Goal: Information Seeking & Learning: Learn about a topic

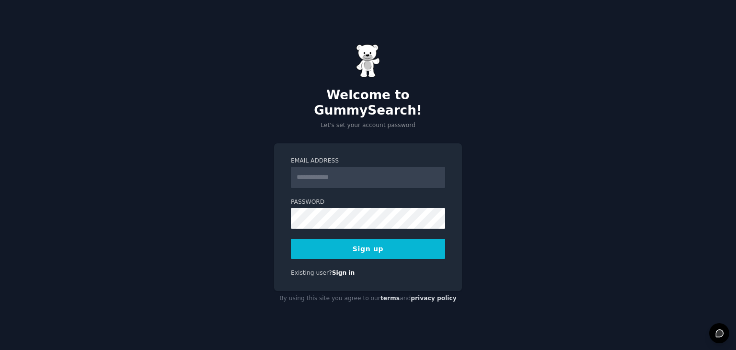
click at [319, 167] on input "Email Address" at bounding box center [368, 177] width 154 height 21
click at [337, 172] on input "Email Address" at bounding box center [368, 177] width 154 height 21
type input "**********"
click at [246, 194] on div "**********" at bounding box center [368, 175] width 736 height 350
click at [358, 242] on button "Sign up" at bounding box center [368, 249] width 154 height 20
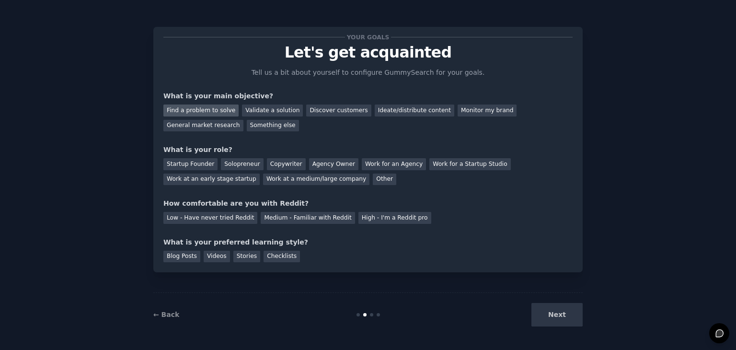
click at [216, 112] on div "Find a problem to solve" at bounding box center [200, 110] width 75 height 12
click at [230, 168] on div "Solopreneur" at bounding box center [242, 164] width 42 height 12
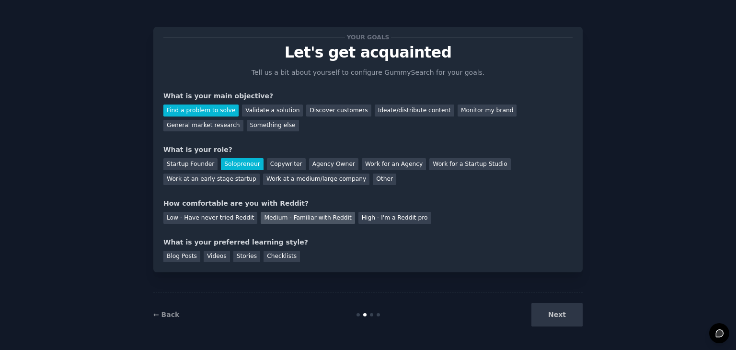
click at [272, 221] on div "Medium - Familiar with Reddit" at bounding box center [308, 218] width 94 height 12
click at [187, 259] on div "Blog Posts" at bounding box center [181, 256] width 37 height 12
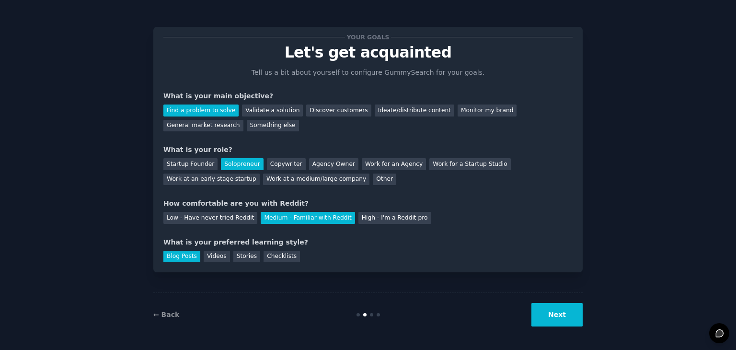
click at [575, 313] on button "Next" at bounding box center [556, 314] width 51 height 23
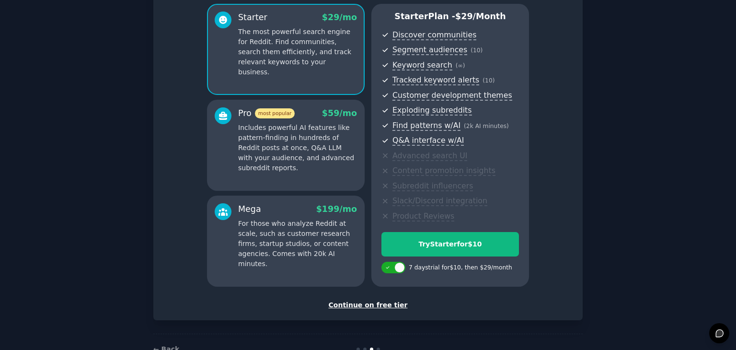
scroll to position [96, 0]
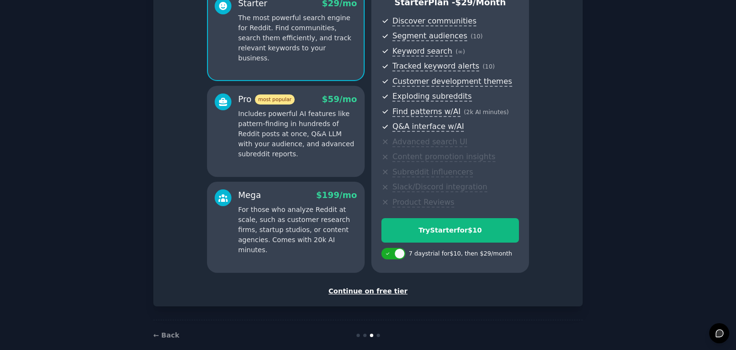
click at [380, 293] on div "Continue on free tier" at bounding box center [367, 291] width 409 height 10
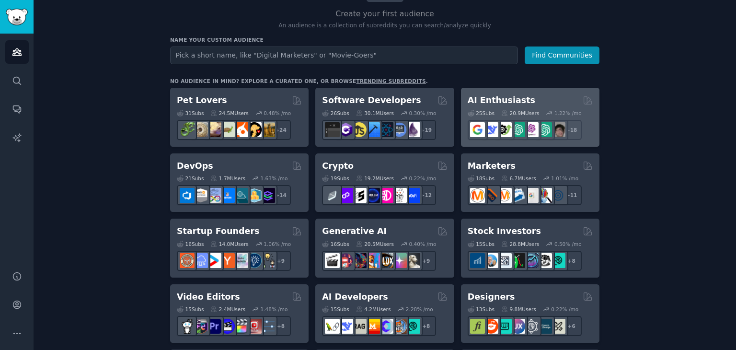
scroll to position [48, 0]
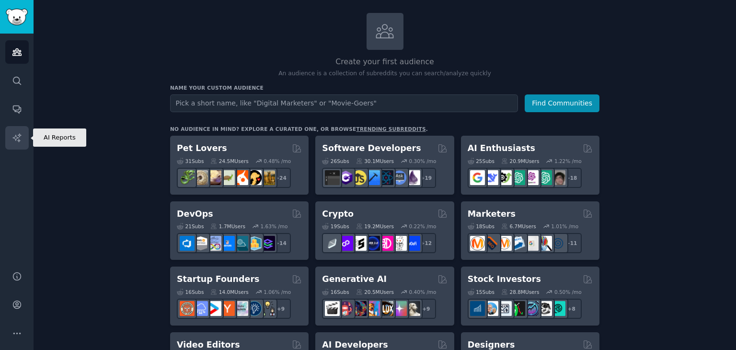
click at [21, 138] on icon "Sidebar" at bounding box center [17, 138] width 10 height 10
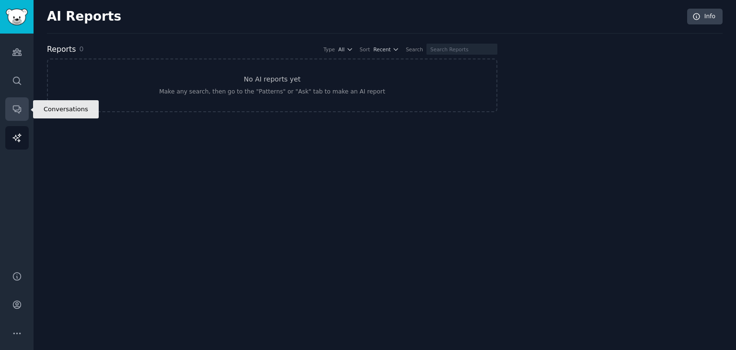
click at [22, 102] on link "Conversations" at bounding box center [16, 108] width 23 height 23
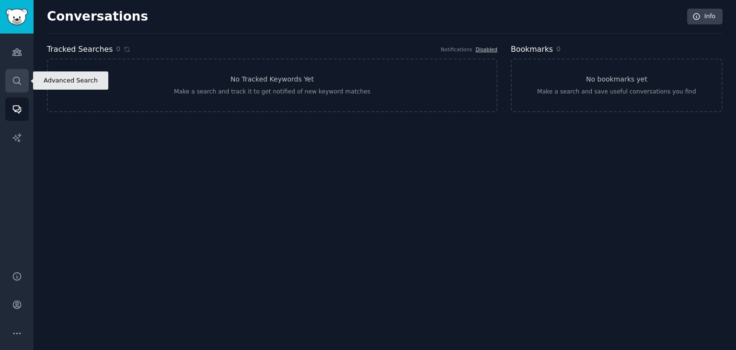
click at [14, 77] on icon "Sidebar" at bounding box center [17, 81] width 10 height 10
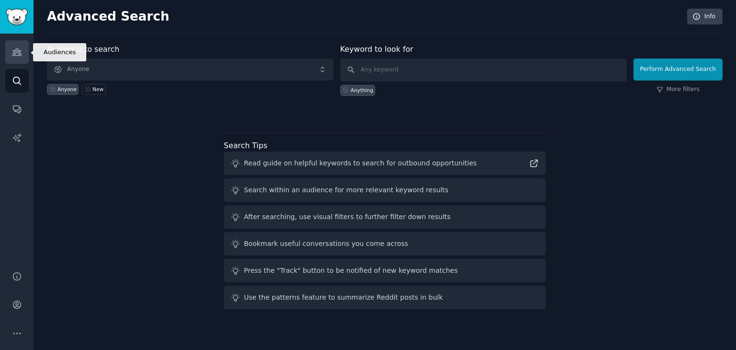
click at [18, 55] on icon "Sidebar" at bounding box center [17, 52] width 10 height 10
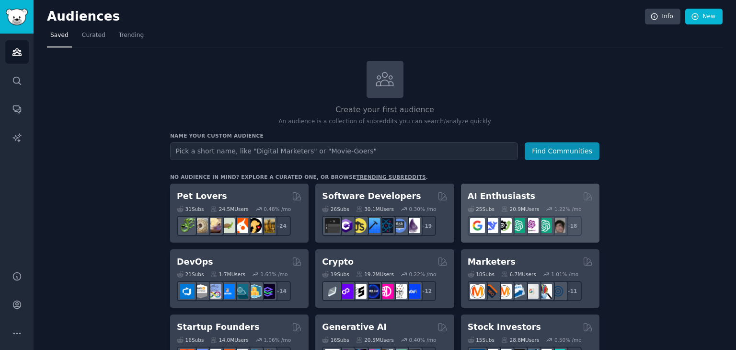
click at [535, 192] on div "AI Enthusiasts" at bounding box center [529, 196] width 125 height 12
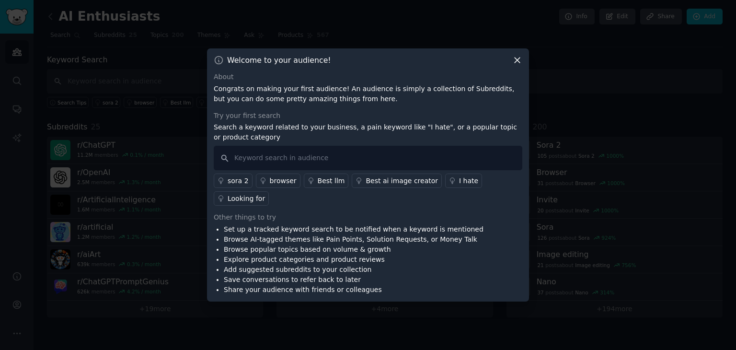
click at [333, 186] on div "Best llm" at bounding box center [331, 181] width 27 height 10
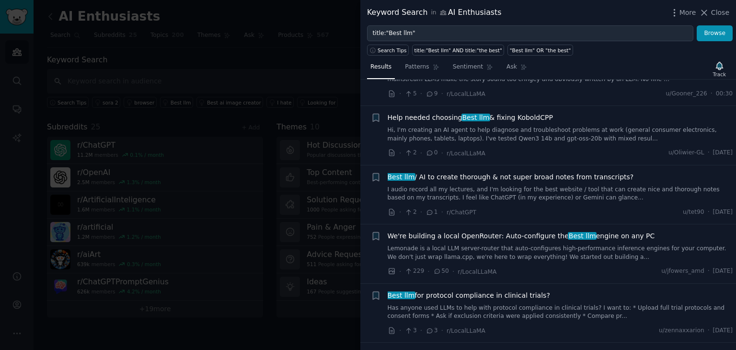
scroll to position [96, 0]
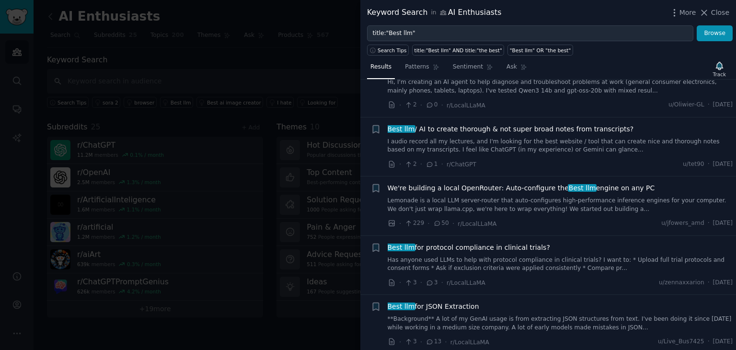
click at [459, 307] on span "Best llm for JSON Extraction" at bounding box center [432, 306] width 91 height 10
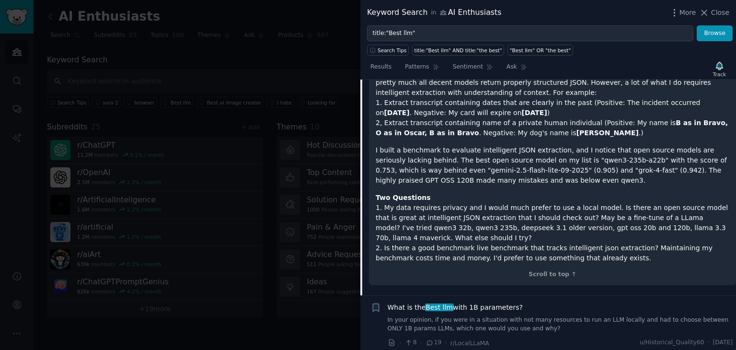
scroll to position [454, 0]
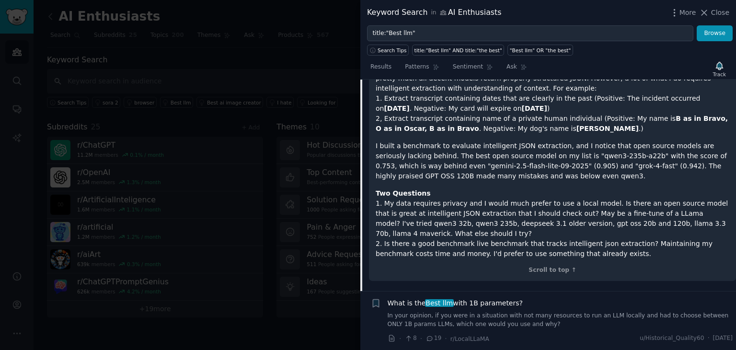
click at [341, 84] on div at bounding box center [368, 175] width 736 height 350
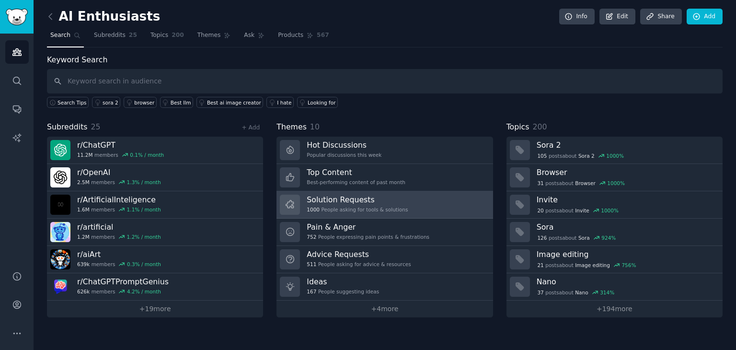
click at [412, 202] on link "Solution Requests 1000 People asking for tools & solutions" at bounding box center [384, 204] width 216 height 27
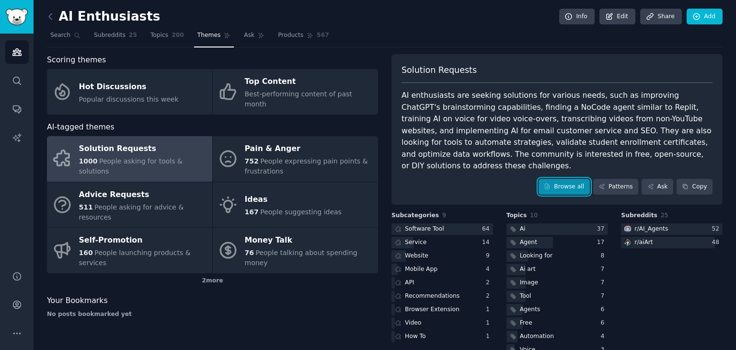
click at [566, 179] on link "Browse all" at bounding box center [563, 187] width 51 height 16
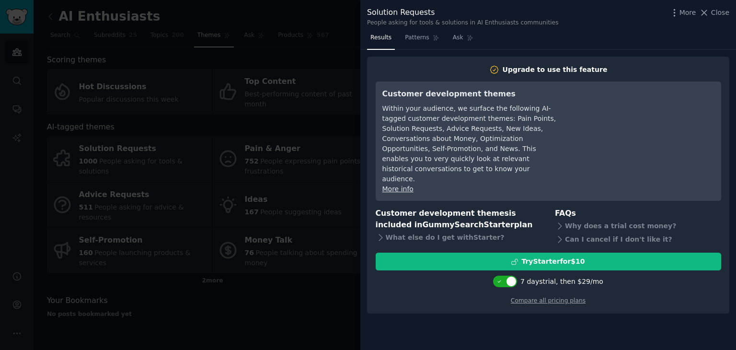
click at [301, 282] on div at bounding box center [368, 175] width 736 height 350
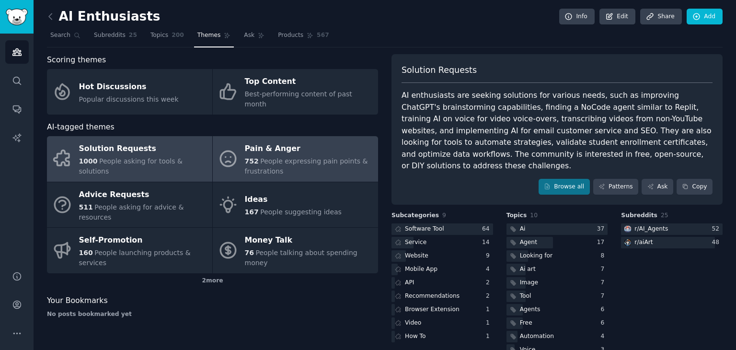
click at [300, 157] on span "People expressing pain points & frustrations" at bounding box center [306, 166] width 123 height 18
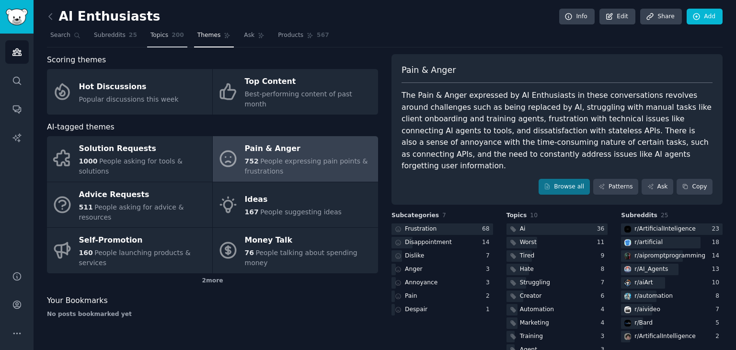
click at [153, 34] on span "Topics" at bounding box center [159, 35] width 18 height 9
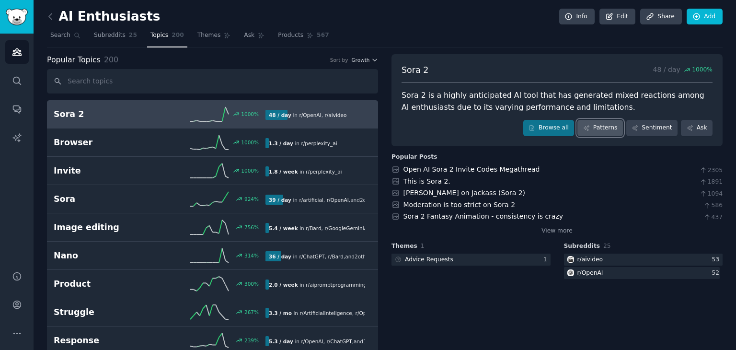
click at [603, 133] on link "Patterns" at bounding box center [599, 128] width 45 height 16
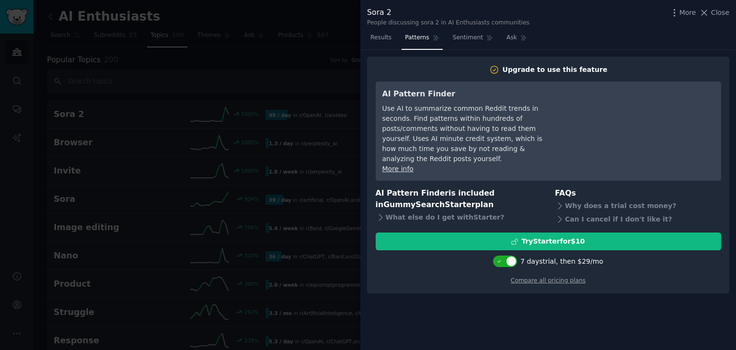
click at [311, 122] on div at bounding box center [368, 175] width 736 height 350
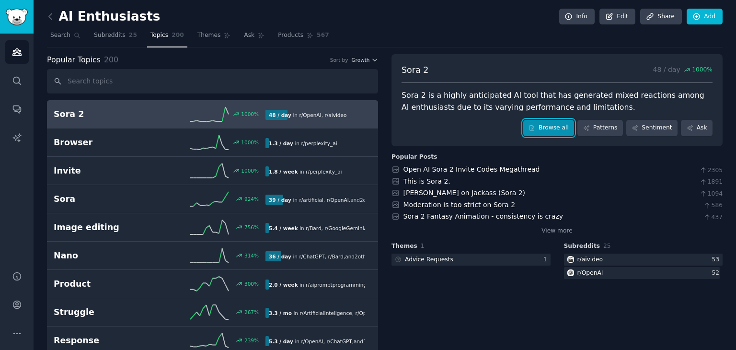
click at [561, 131] on link "Browse all" at bounding box center [548, 128] width 51 height 16
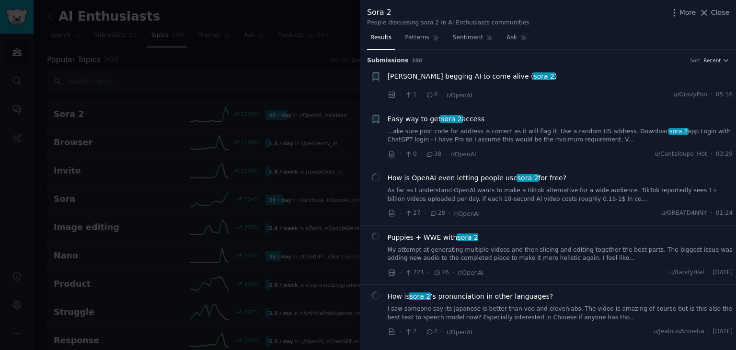
click at [447, 236] on span "Puppies + WWE with sora 2" at bounding box center [432, 237] width 91 height 10
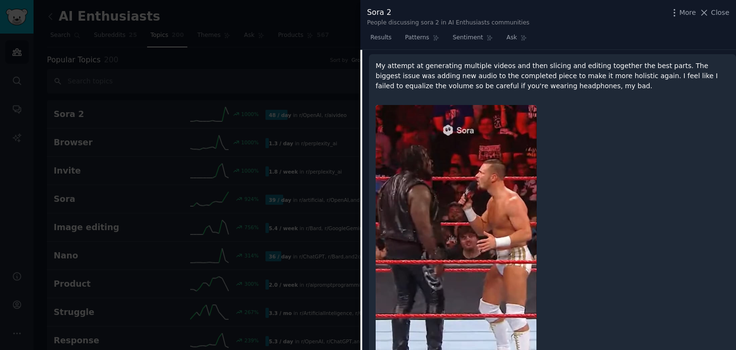
scroll to position [319, 0]
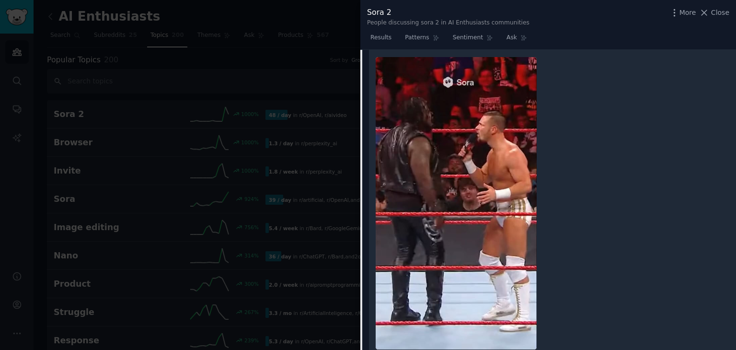
click at [487, 224] on img at bounding box center [456, 203] width 161 height 292
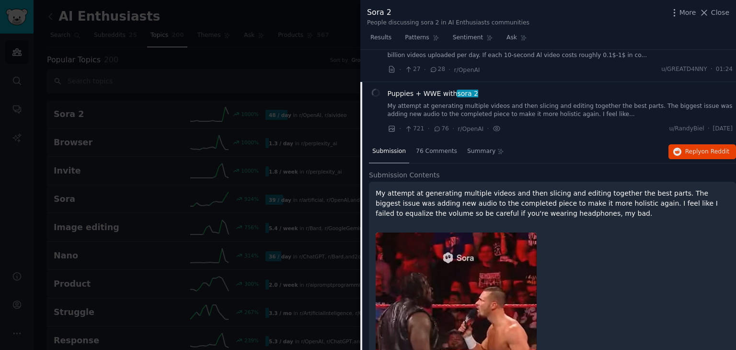
scroll to position [127, 0]
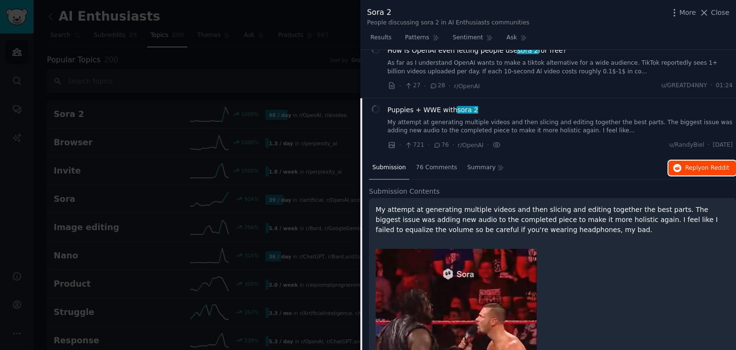
click at [717, 169] on span "on Reddit" at bounding box center [715, 167] width 28 height 7
click at [342, 164] on div at bounding box center [368, 175] width 736 height 350
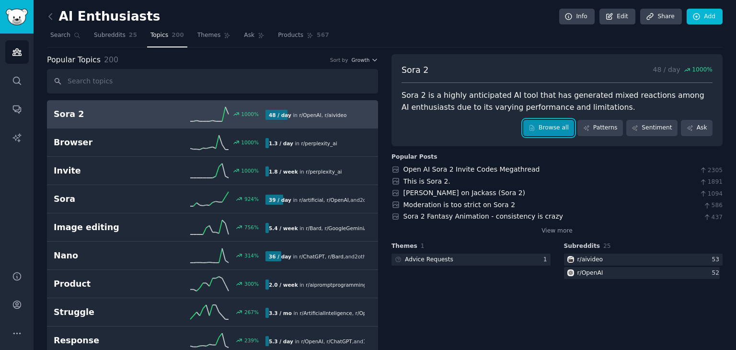
click at [562, 121] on link "Browse all" at bounding box center [548, 128] width 51 height 16
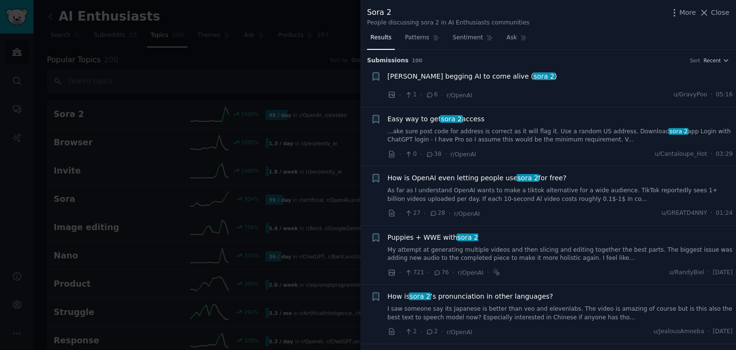
click at [470, 76] on span "Sam begging AI to come alive ( sora 2 )" at bounding box center [472, 76] width 170 height 10
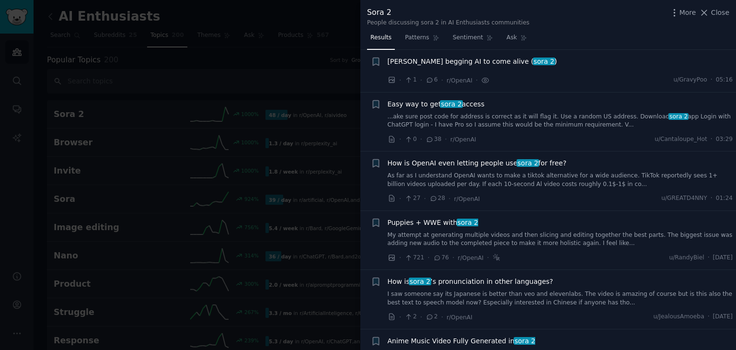
click at [469, 102] on span "Easy way to get sora 2 access" at bounding box center [435, 104] width 97 height 10
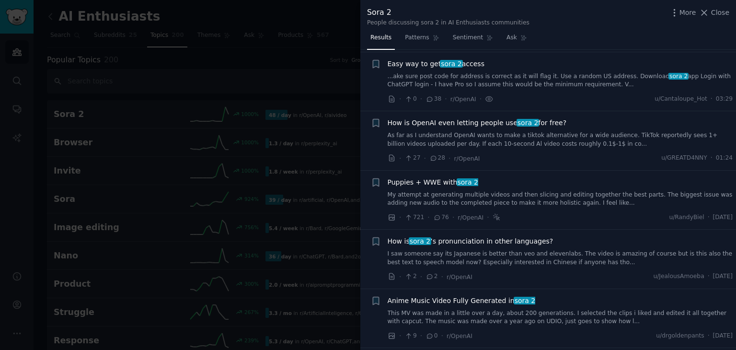
scroll to position [57, 0]
